Goal: Find specific page/section: Find specific page/section

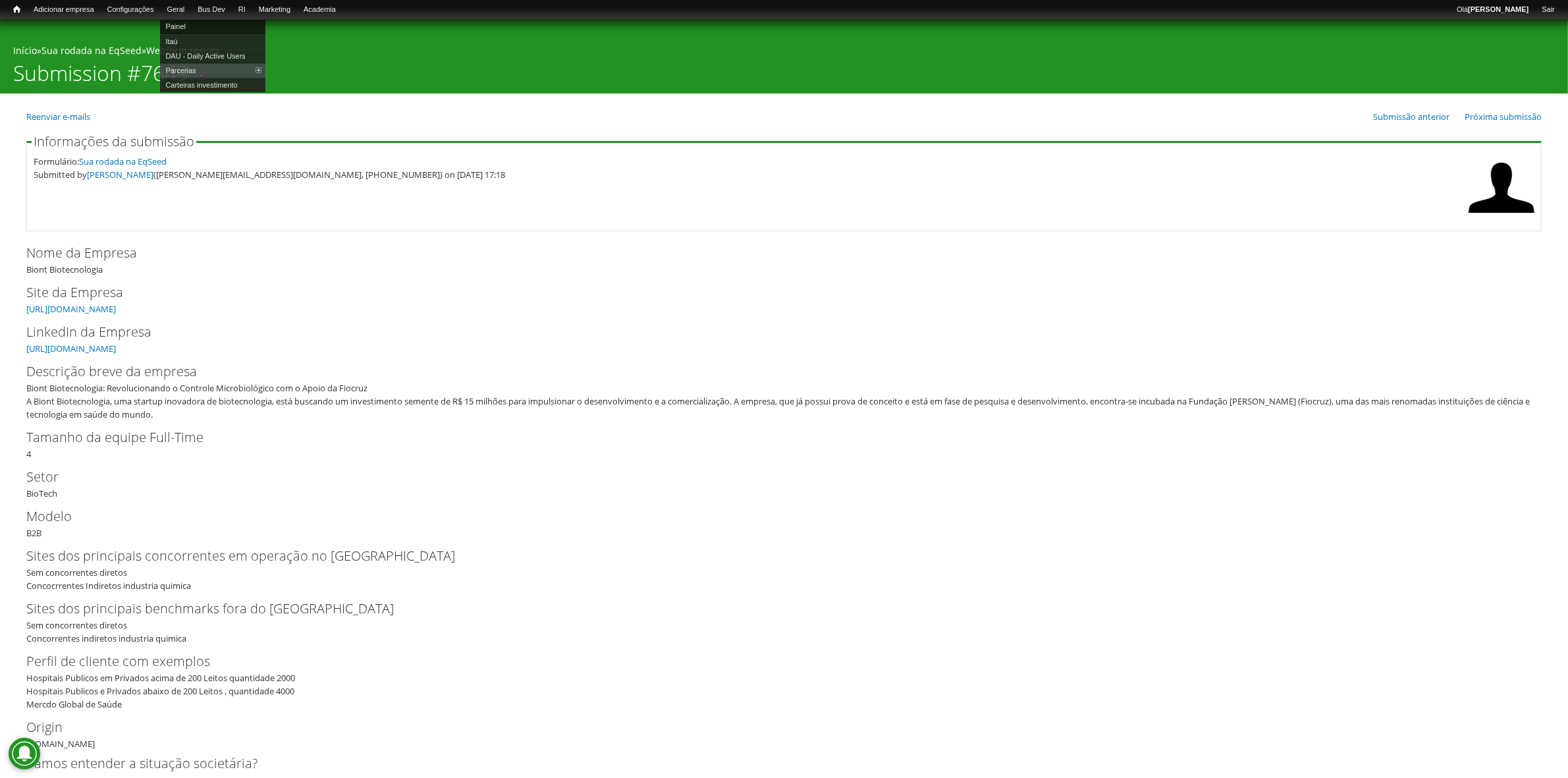
click at [196, 25] on link "Painel" at bounding box center [213, 26] width 105 height 15
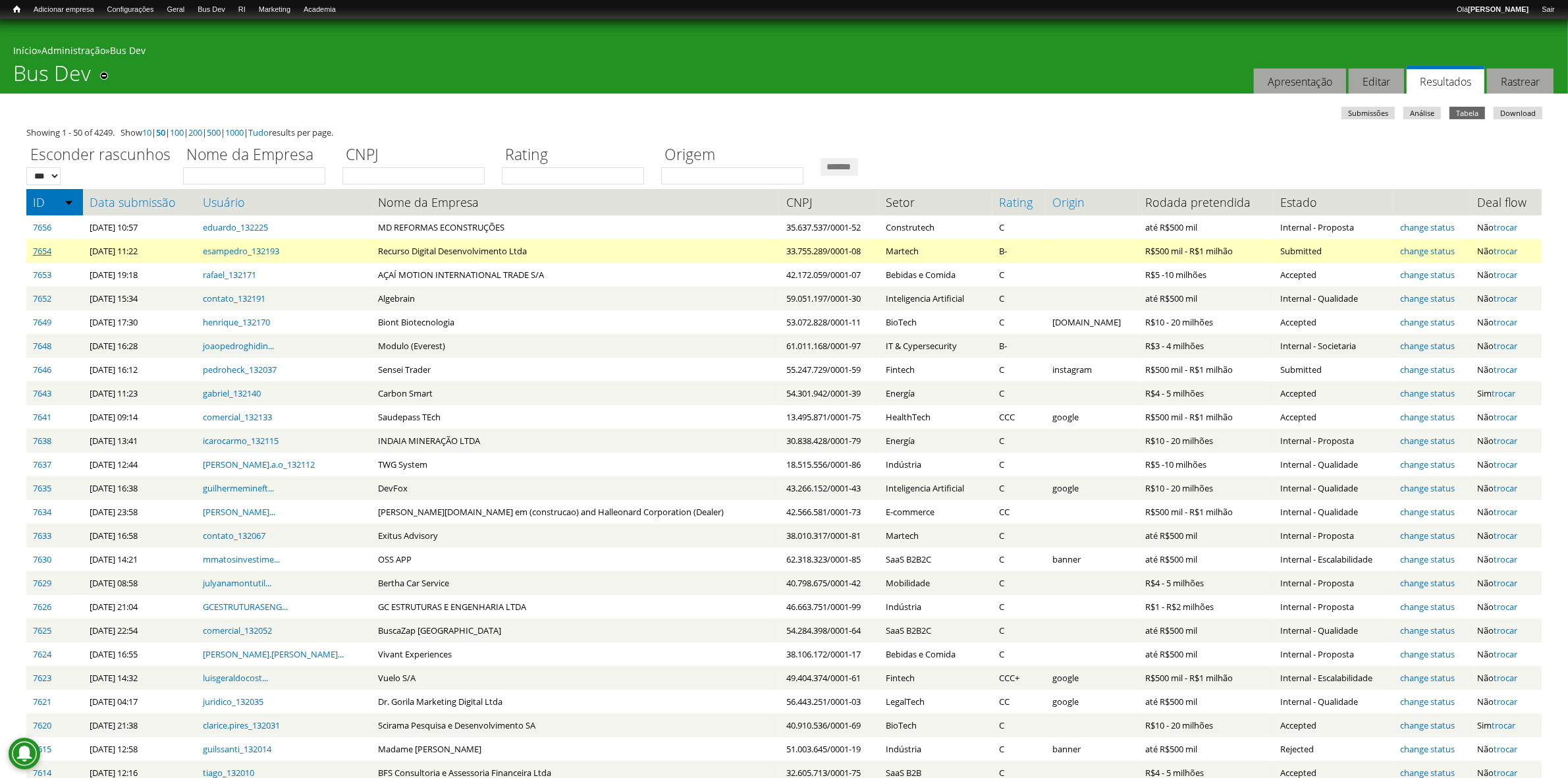
click at [43, 249] on link "7654" at bounding box center [42, 251] width 18 height 12
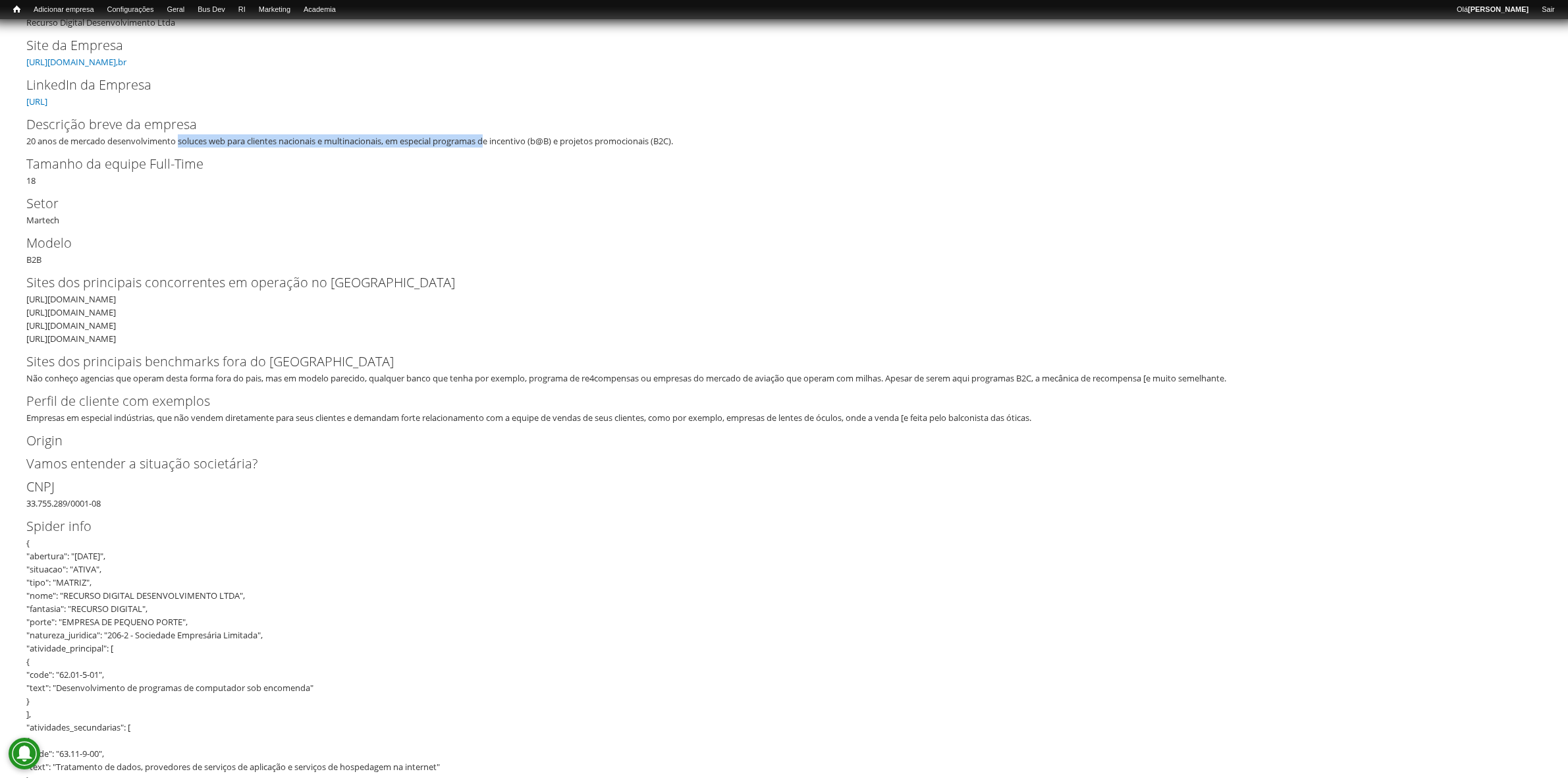
drag, startPoint x: 466, startPoint y: 132, endPoint x: 587, endPoint y: 148, distance: 122.1
